Goal: Navigation & Orientation: Find specific page/section

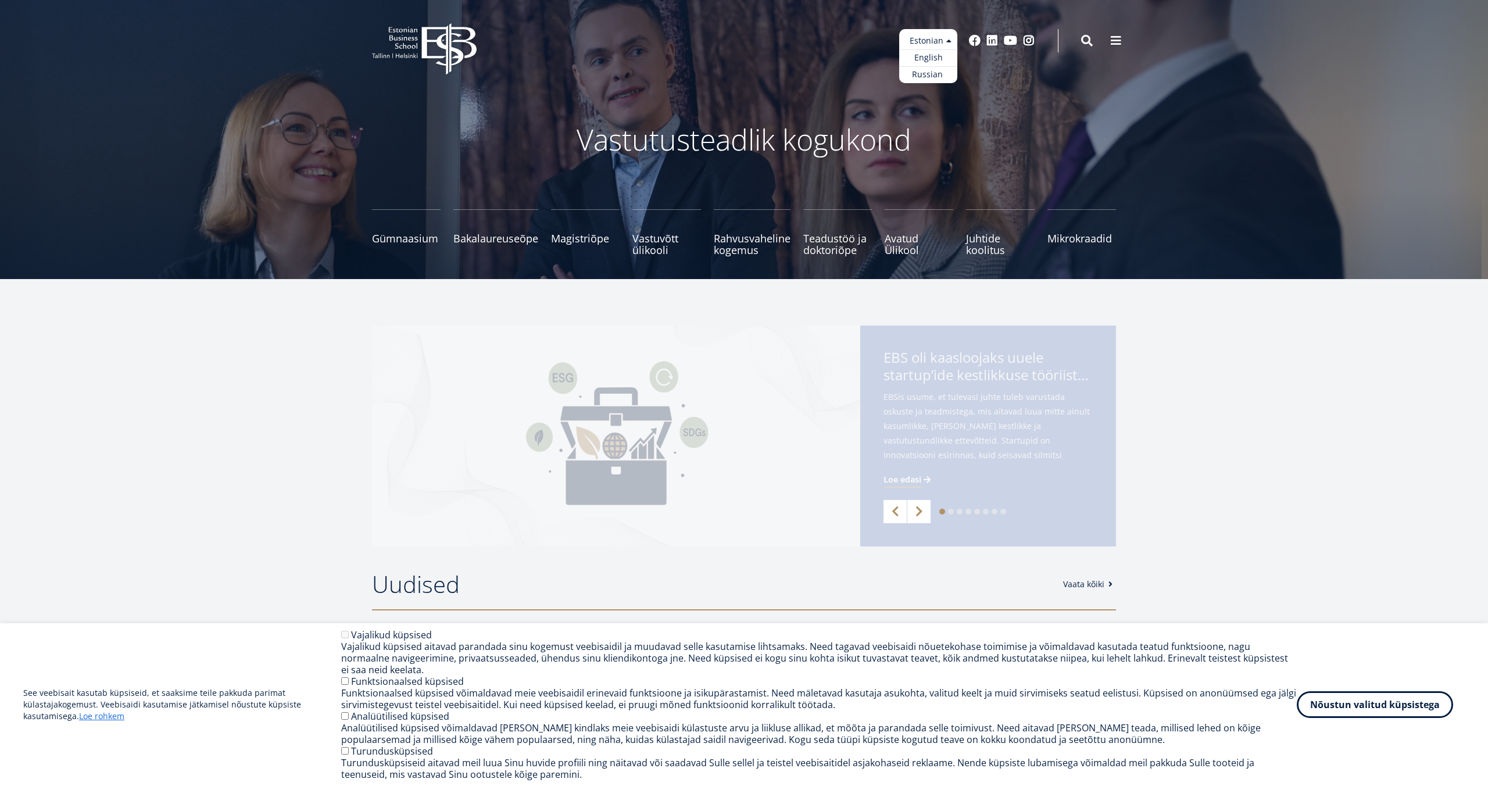
click at [950, 46] on ul "Estonian English Russian" at bounding box center [928, 56] width 58 height 54
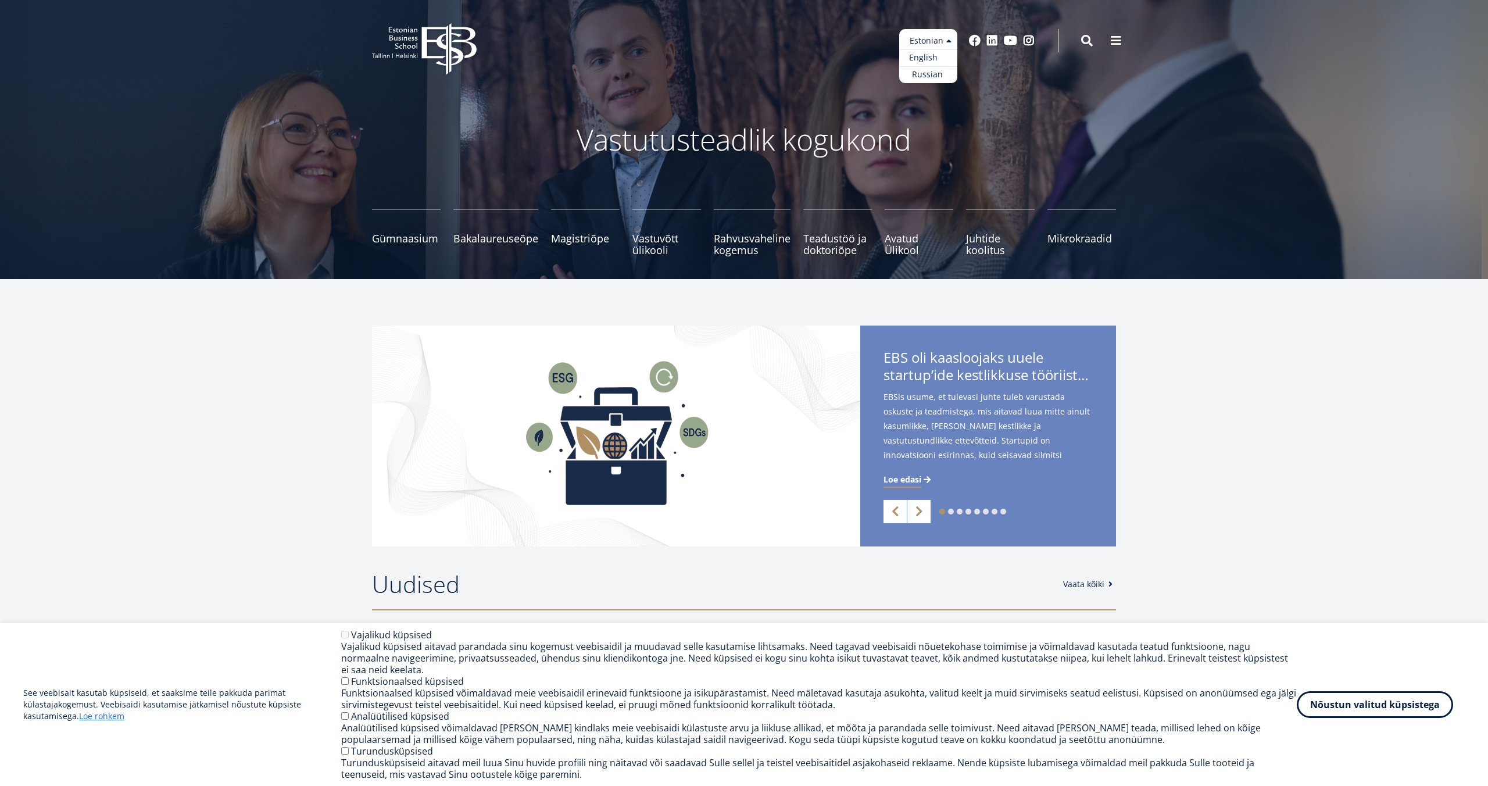
click at [939, 55] on link "English" at bounding box center [928, 57] width 58 height 17
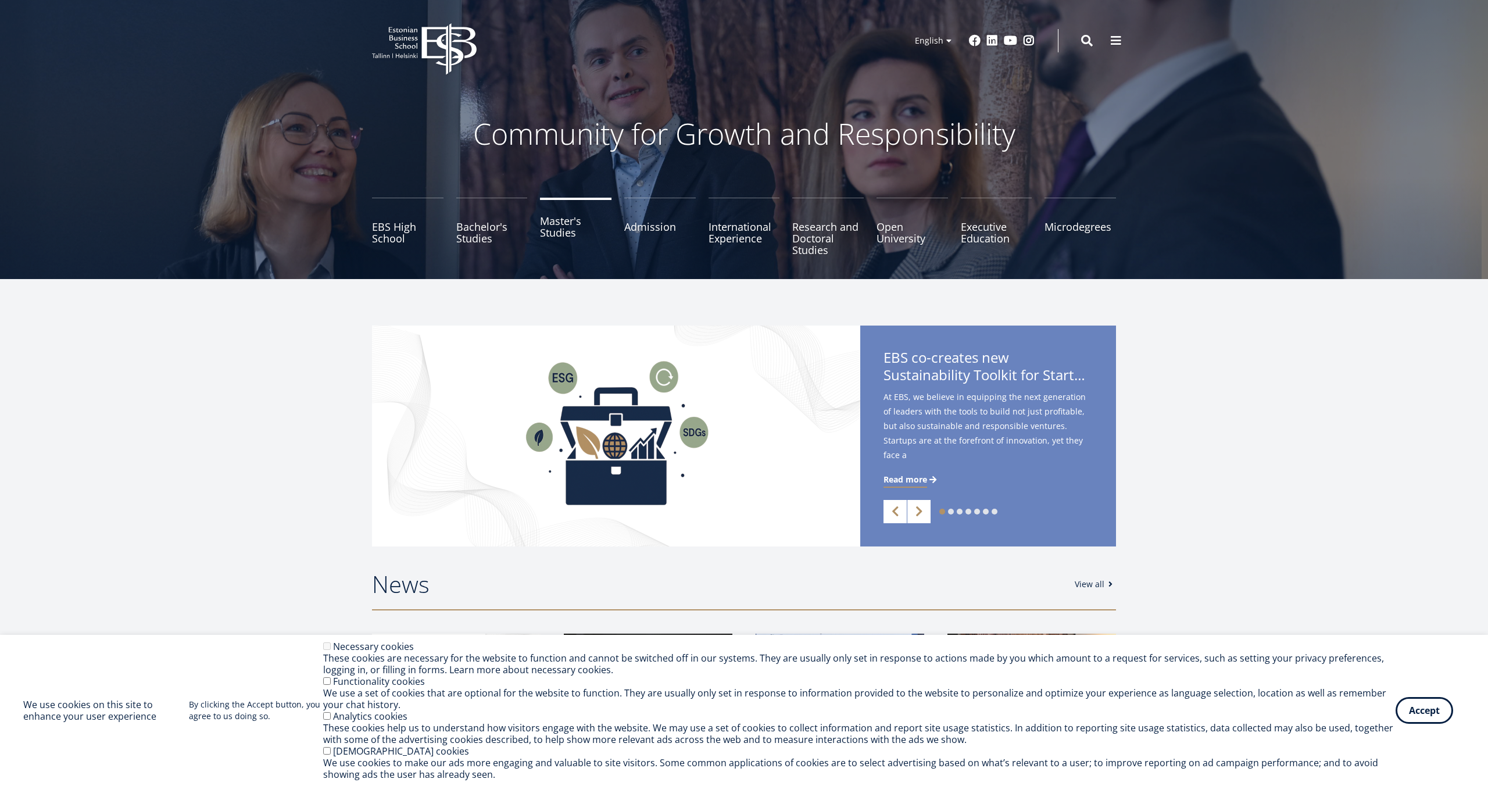
click at [556, 239] on link "Master's Studies" at bounding box center [575, 227] width 71 height 58
